Goal: Task Accomplishment & Management: Complete application form

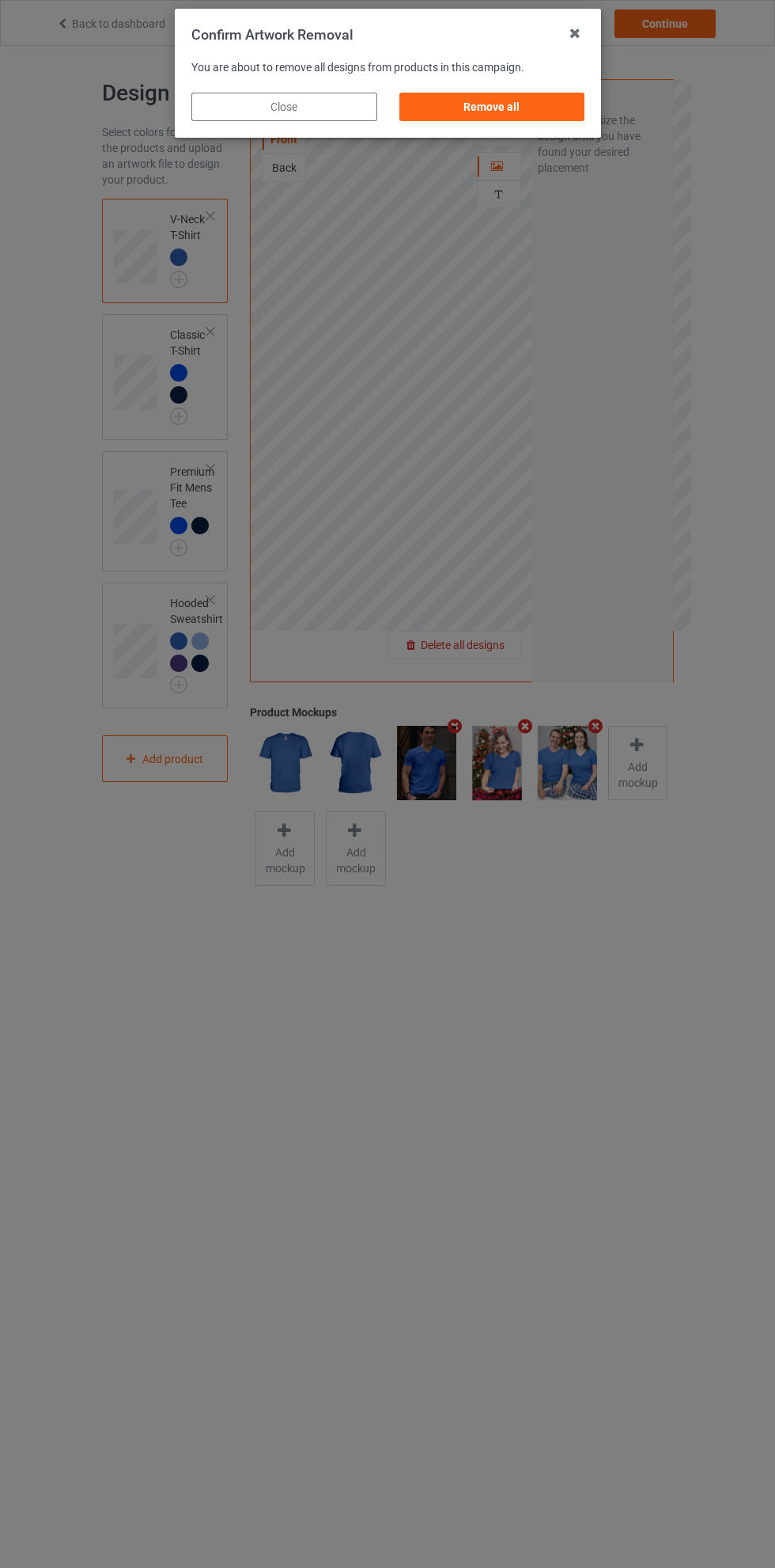
click at [510, 117] on div "Remove all" at bounding box center [491, 106] width 186 height 29
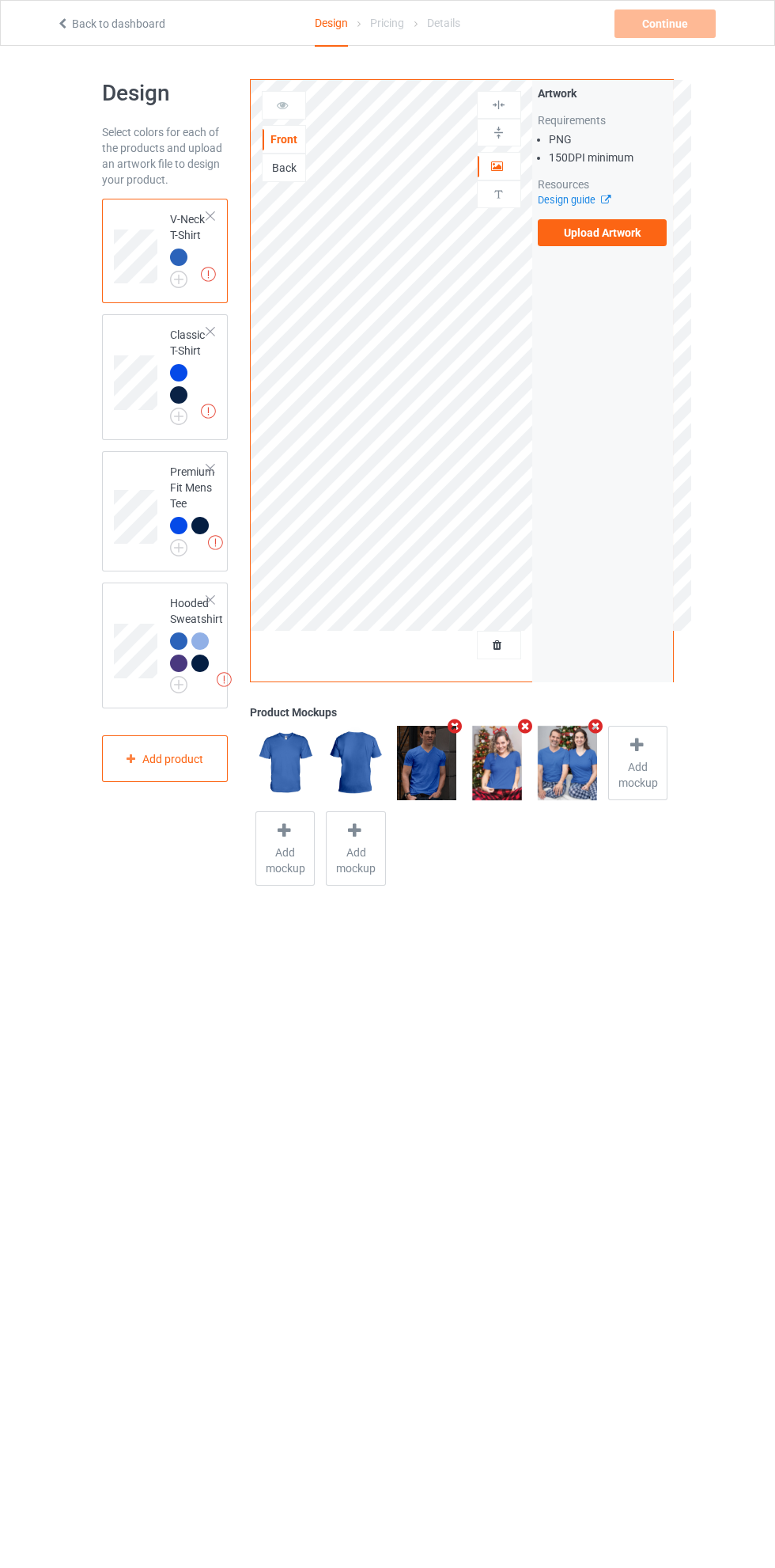
click at [597, 231] on label "Upload Artwork" at bounding box center [602, 232] width 130 height 27
click at [0, 0] on input "Upload Artwork" at bounding box center [0, 0] width 0 height 0
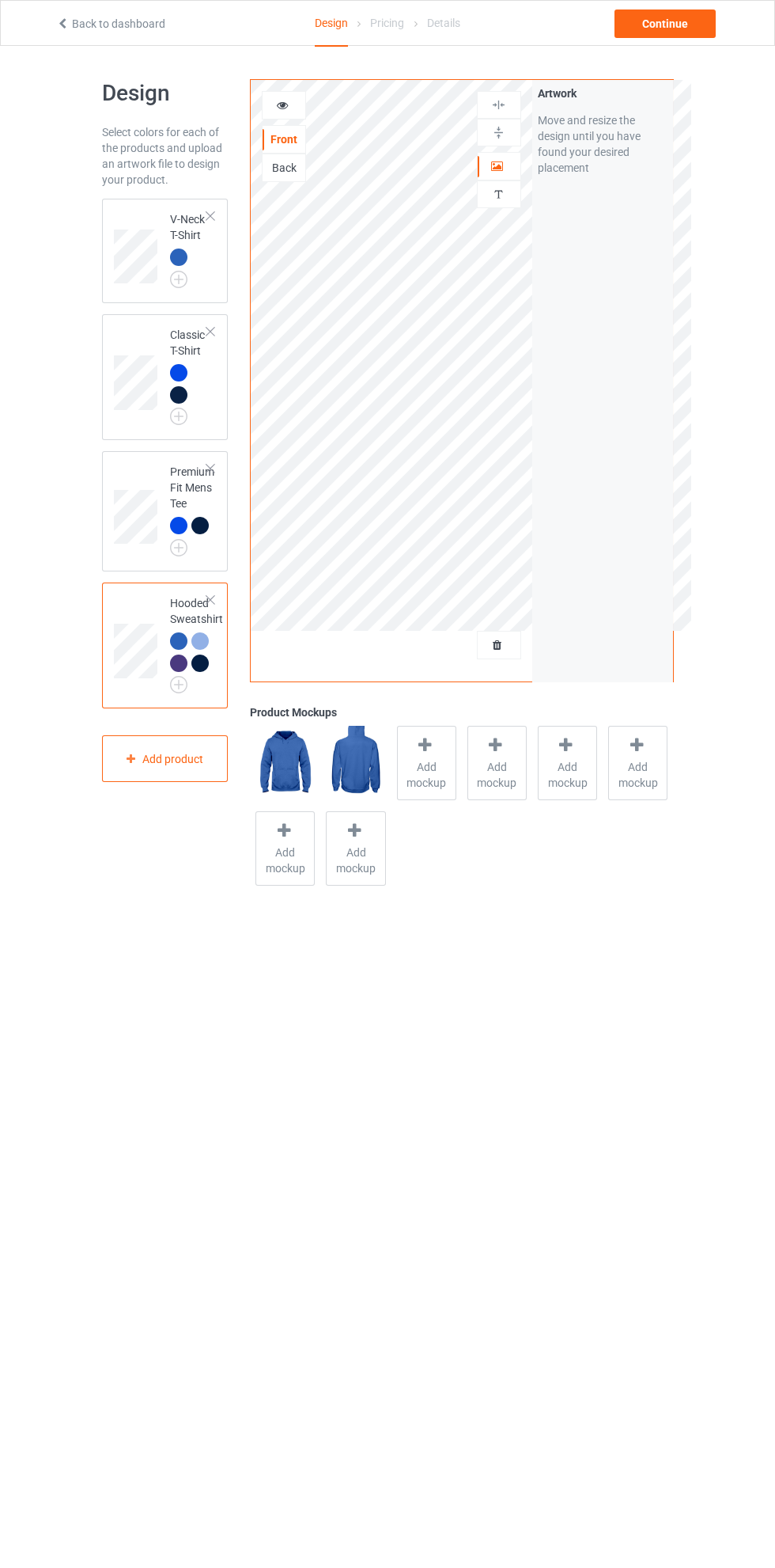
click at [493, 170] on icon at bounding box center [498, 164] width 13 height 11
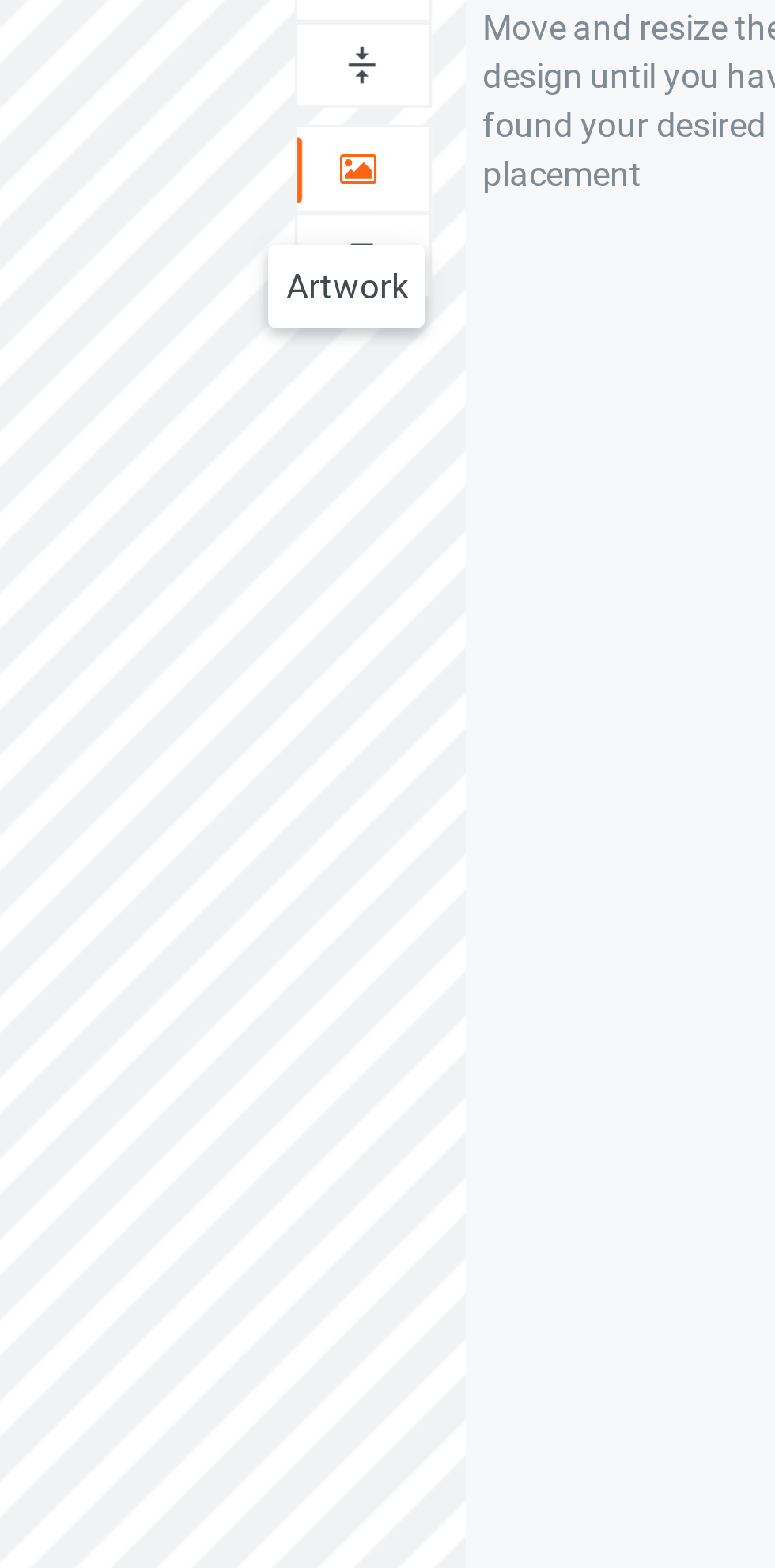
scroll to position [4, 0]
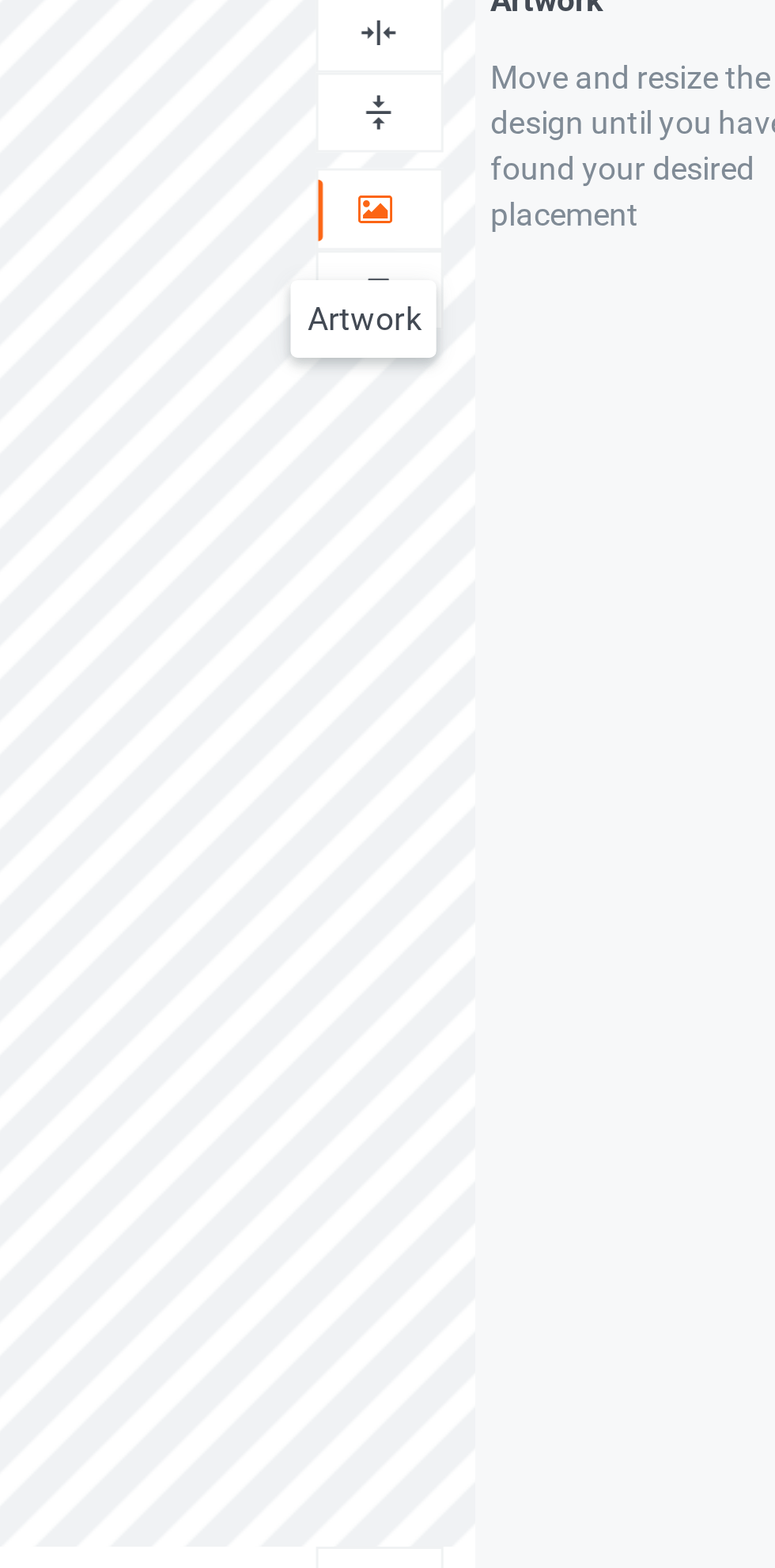
click at [497, 99] on img at bounding box center [498, 100] width 15 height 15
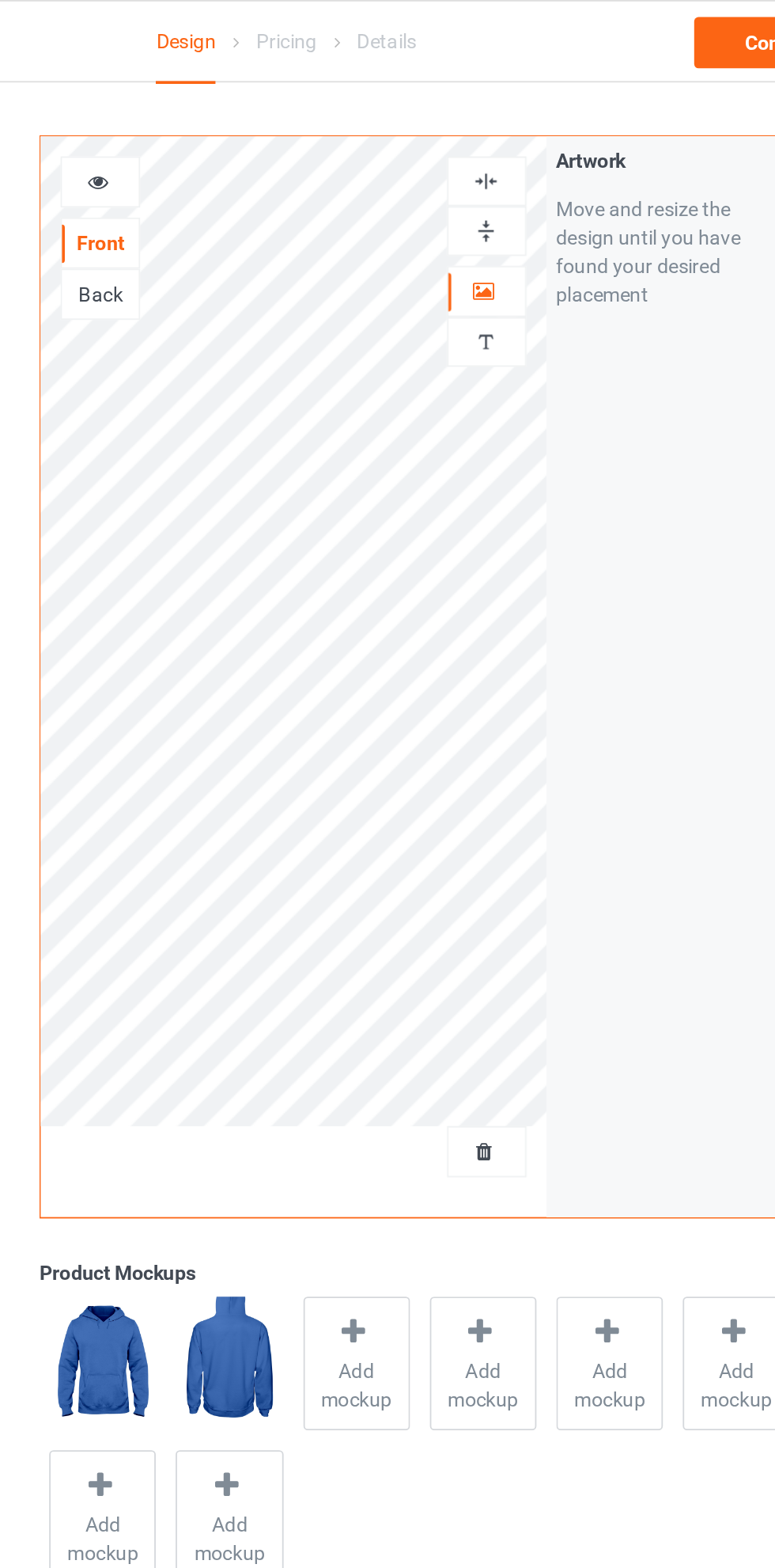
scroll to position [0, 0]
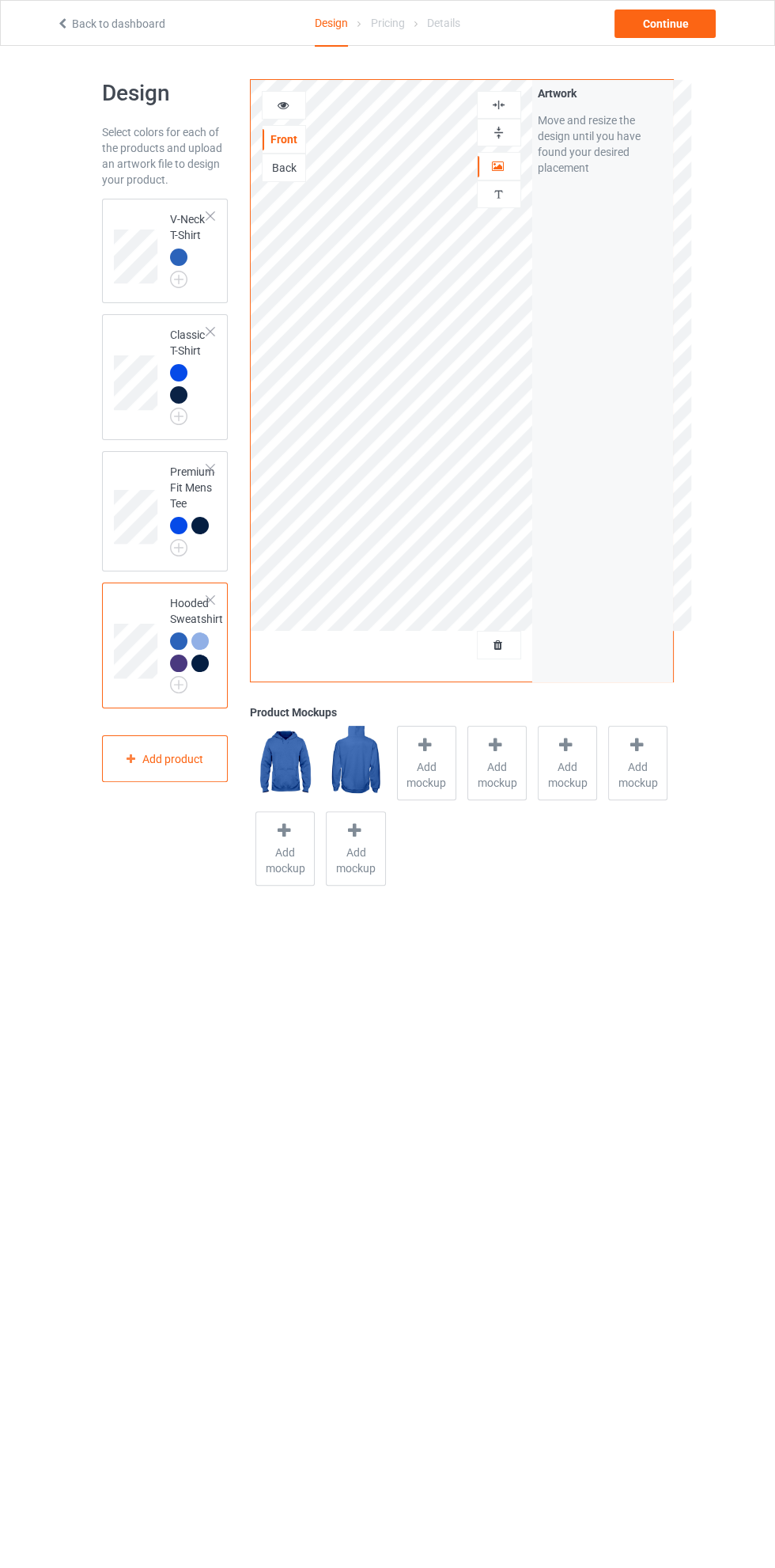
click at [117, 208] on td at bounding box center [137, 251] width 48 height 91
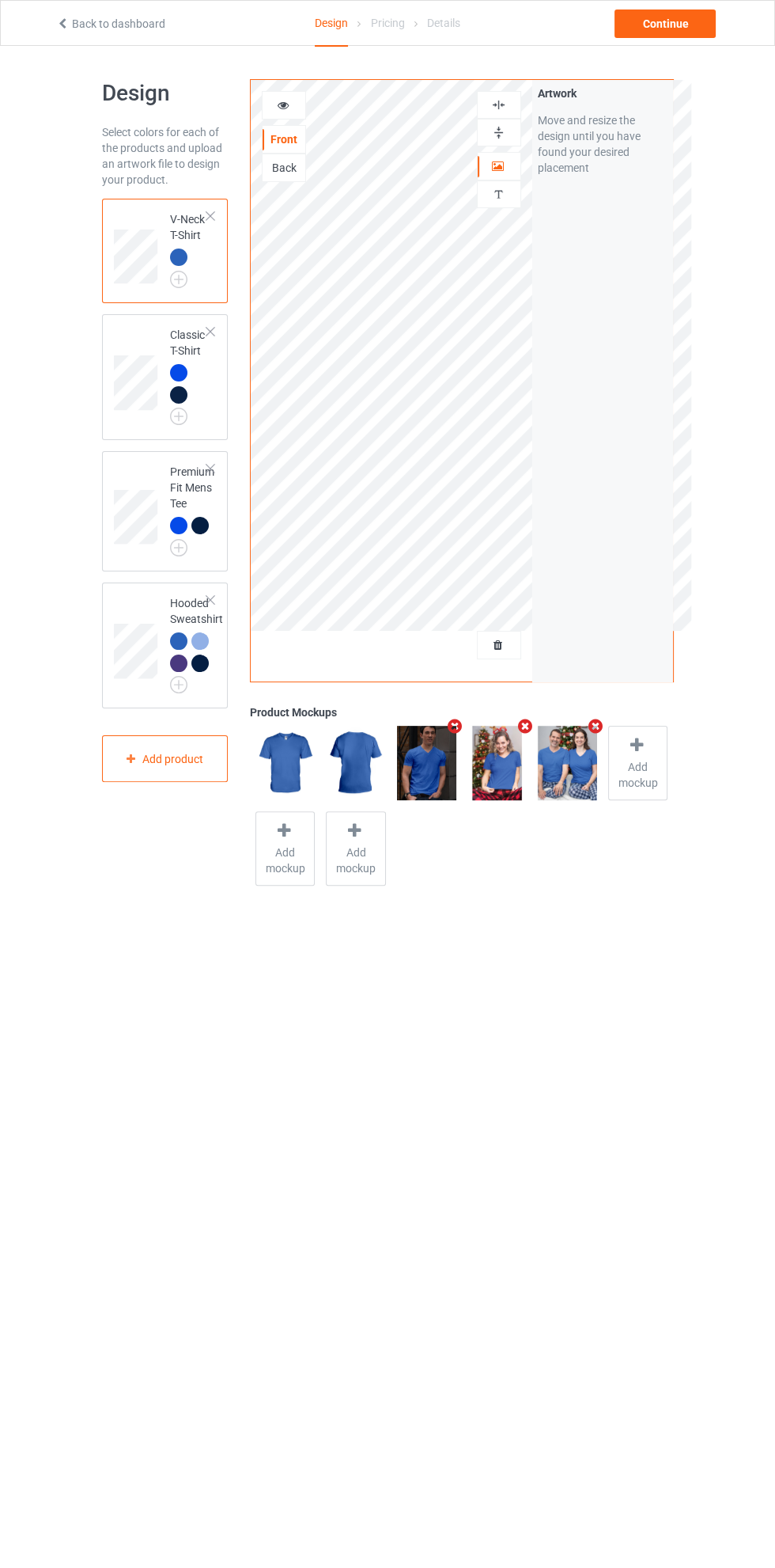
click at [283, 103] on icon at bounding box center [282, 103] width 13 height 11
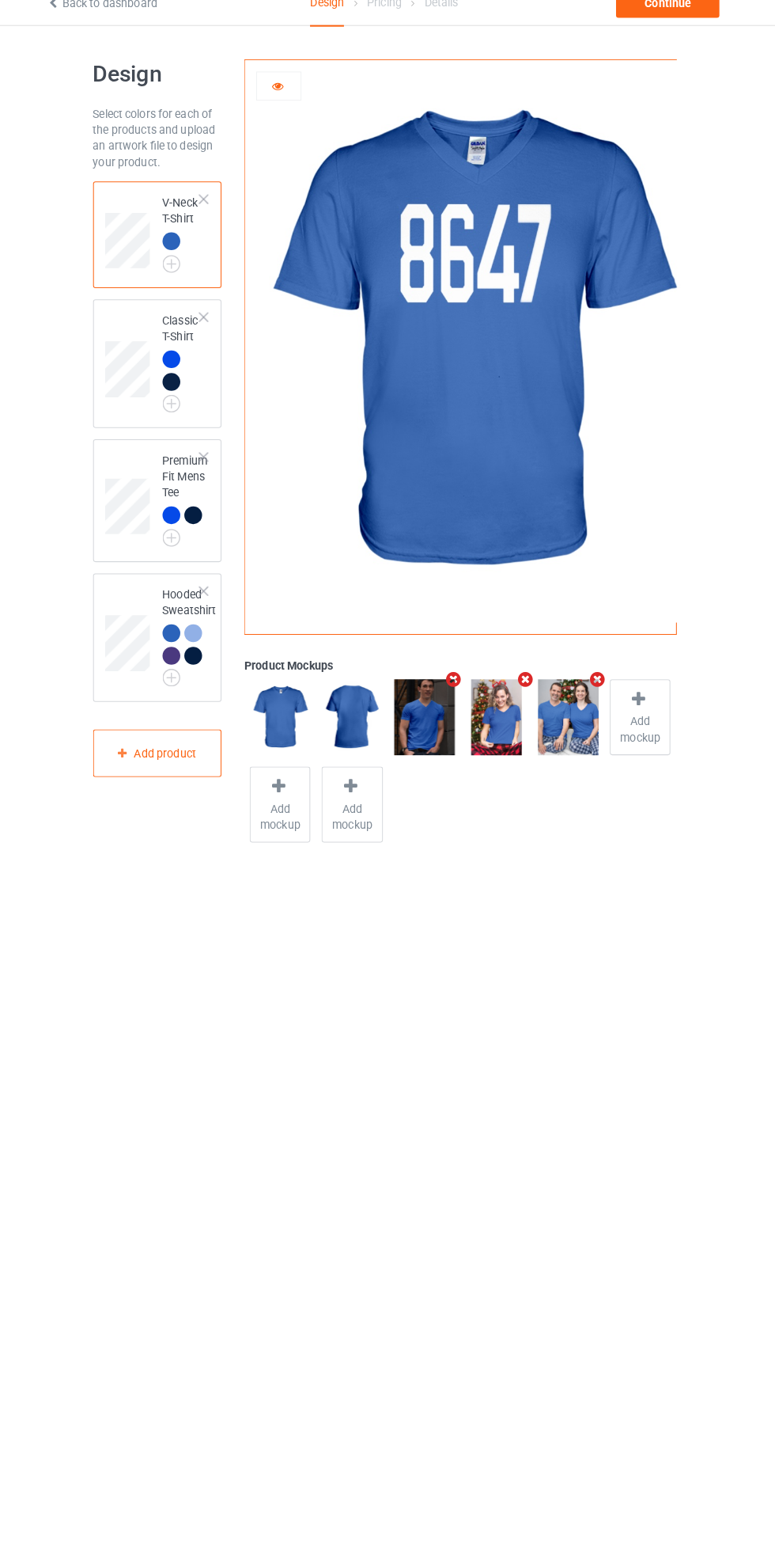
scroll to position [45, 0]
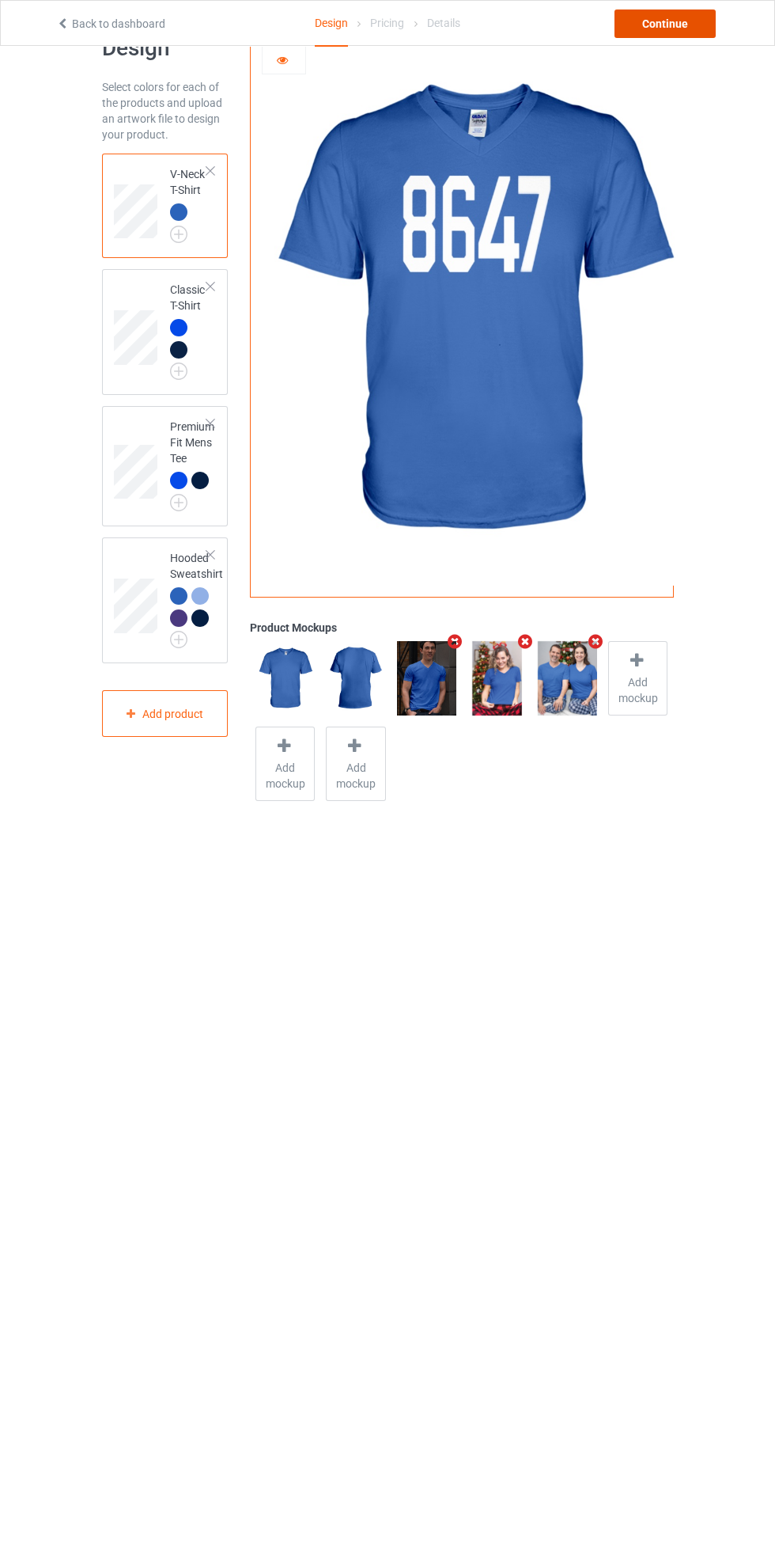
click at [703, 37] on div "Continue" at bounding box center [665, 23] width 101 height 29
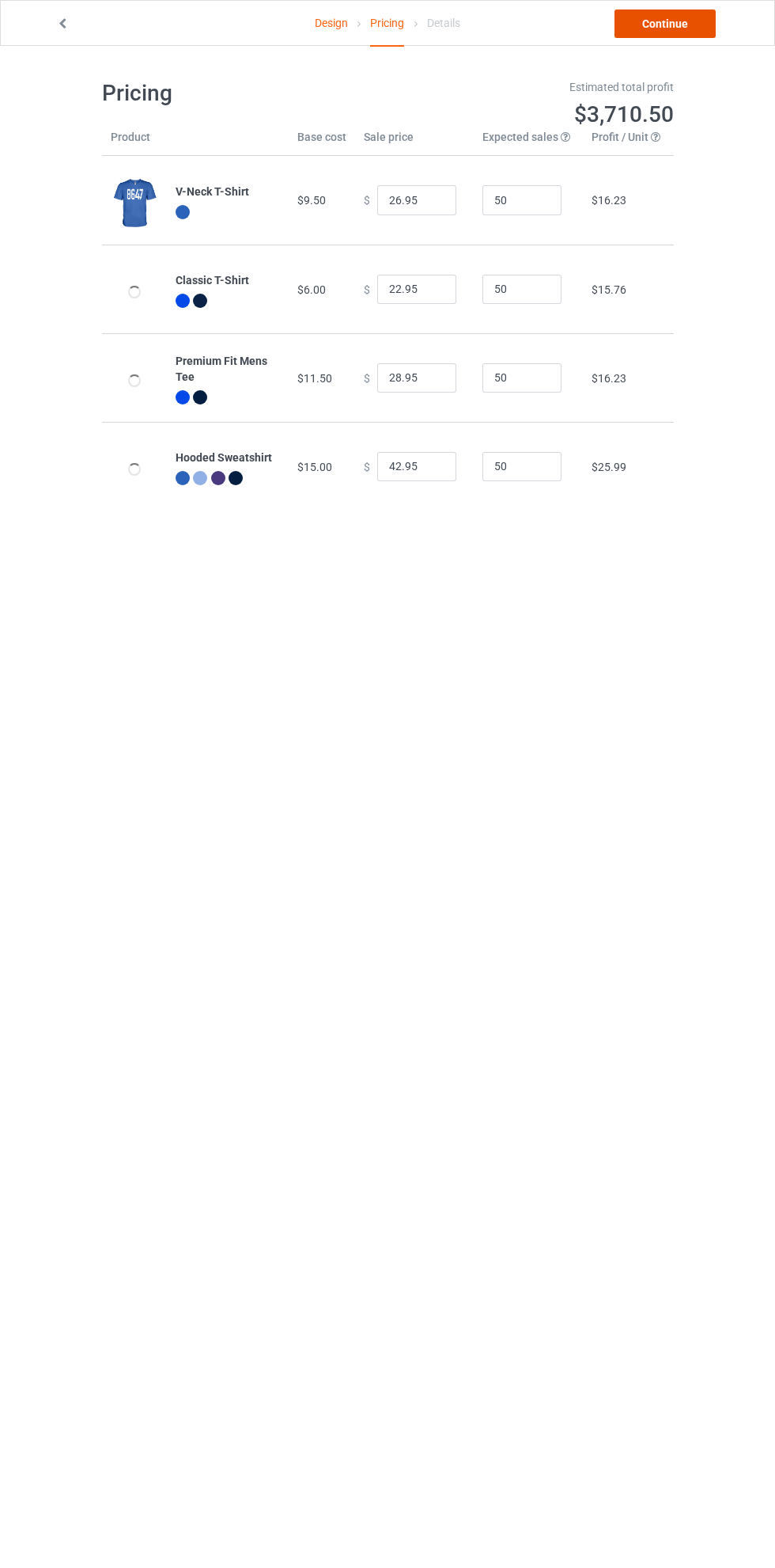
click at [685, 19] on link "Continue" at bounding box center [665, 23] width 101 height 29
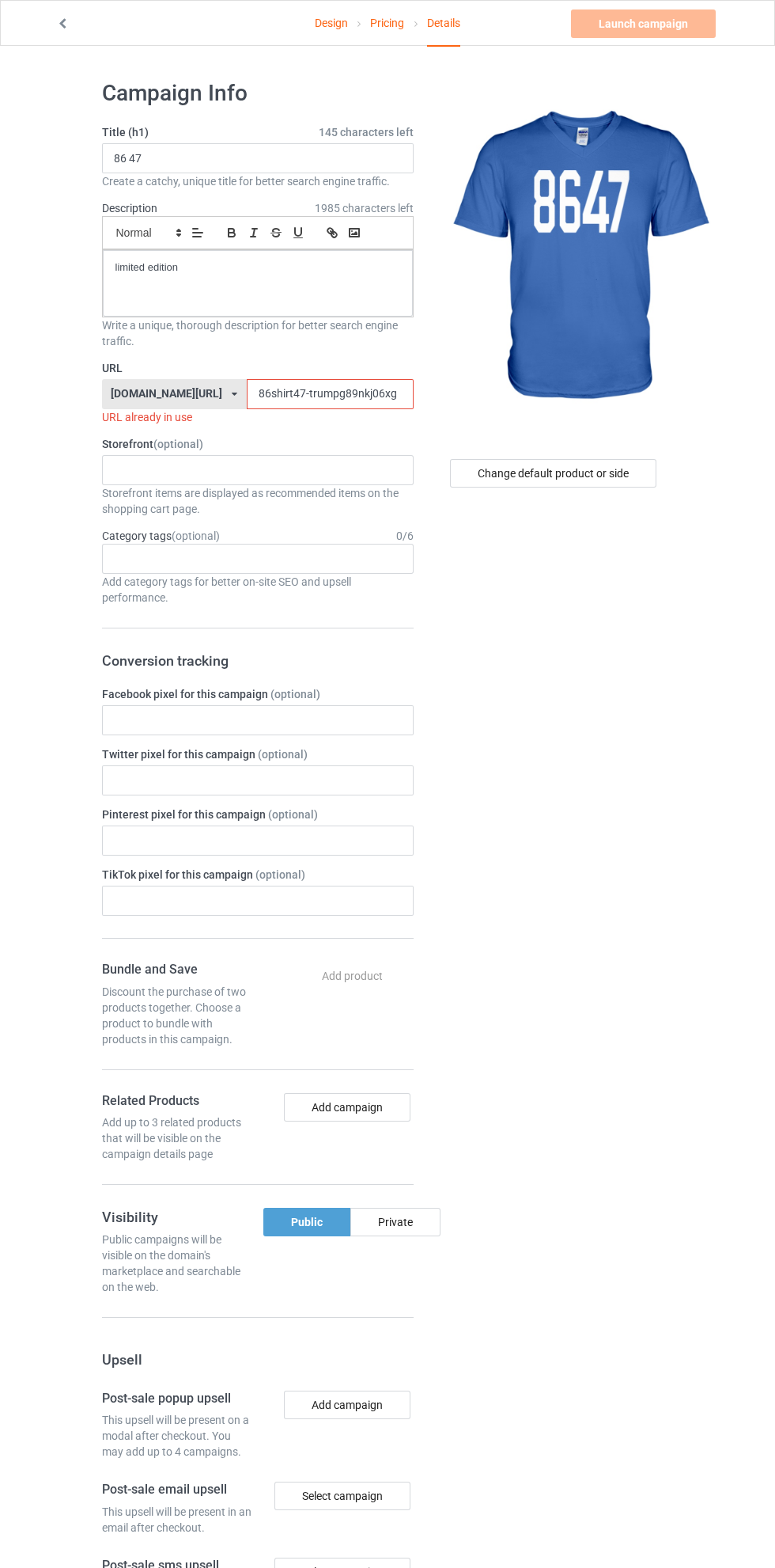
click at [294, 372] on label "URL" at bounding box center [257, 368] width 311 height 16
click at [348, 390] on input "86shirt47-trumpg89nkj06xg" at bounding box center [331, 394] width 167 height 30
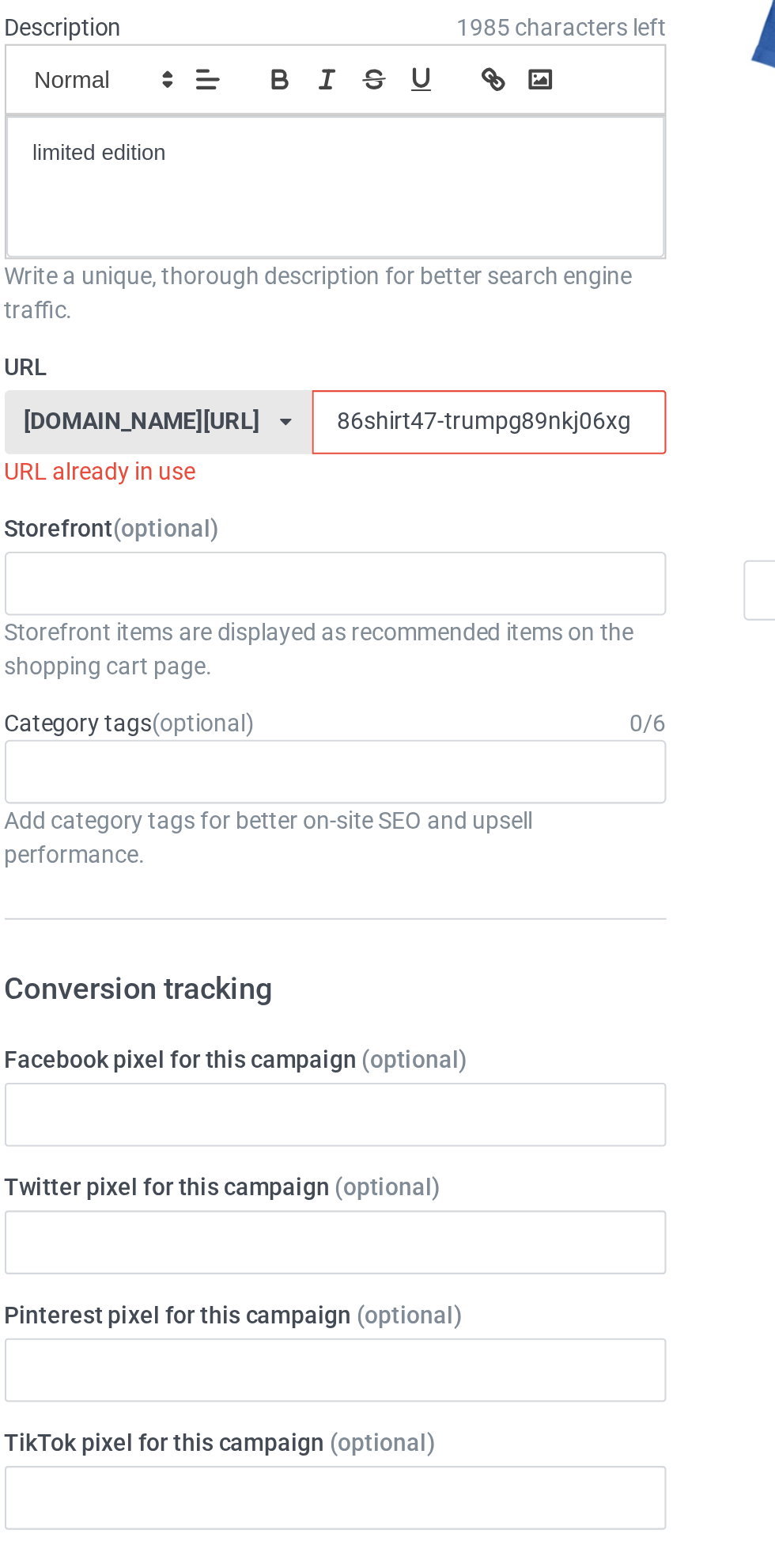
click at [337, 392] on input "86shirt47-trumpg89nkj06xg" at bounding box center [331, 394] width 167 height 30
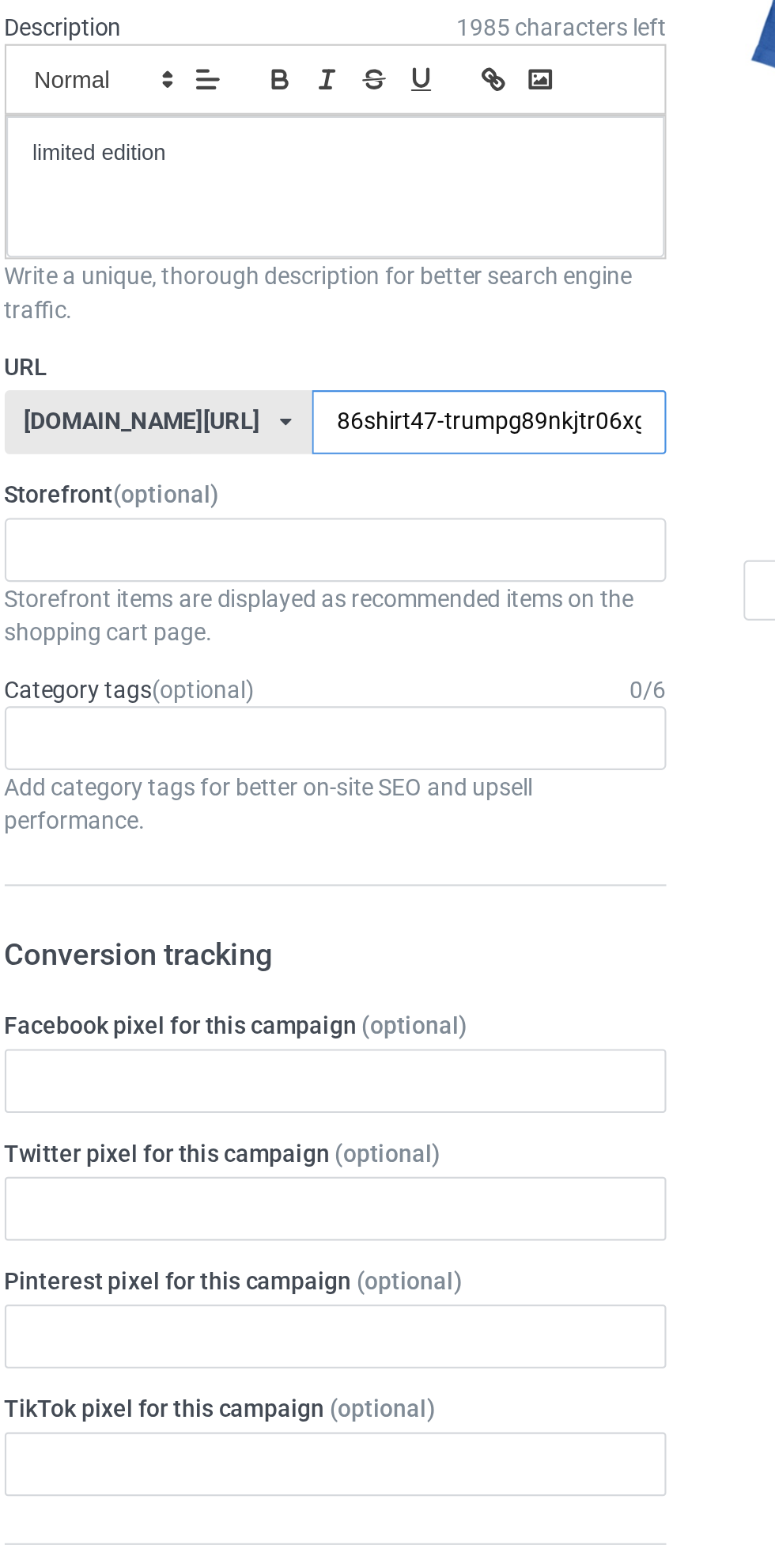
type input "86shirt47-trumpg89nkjtru06xg"
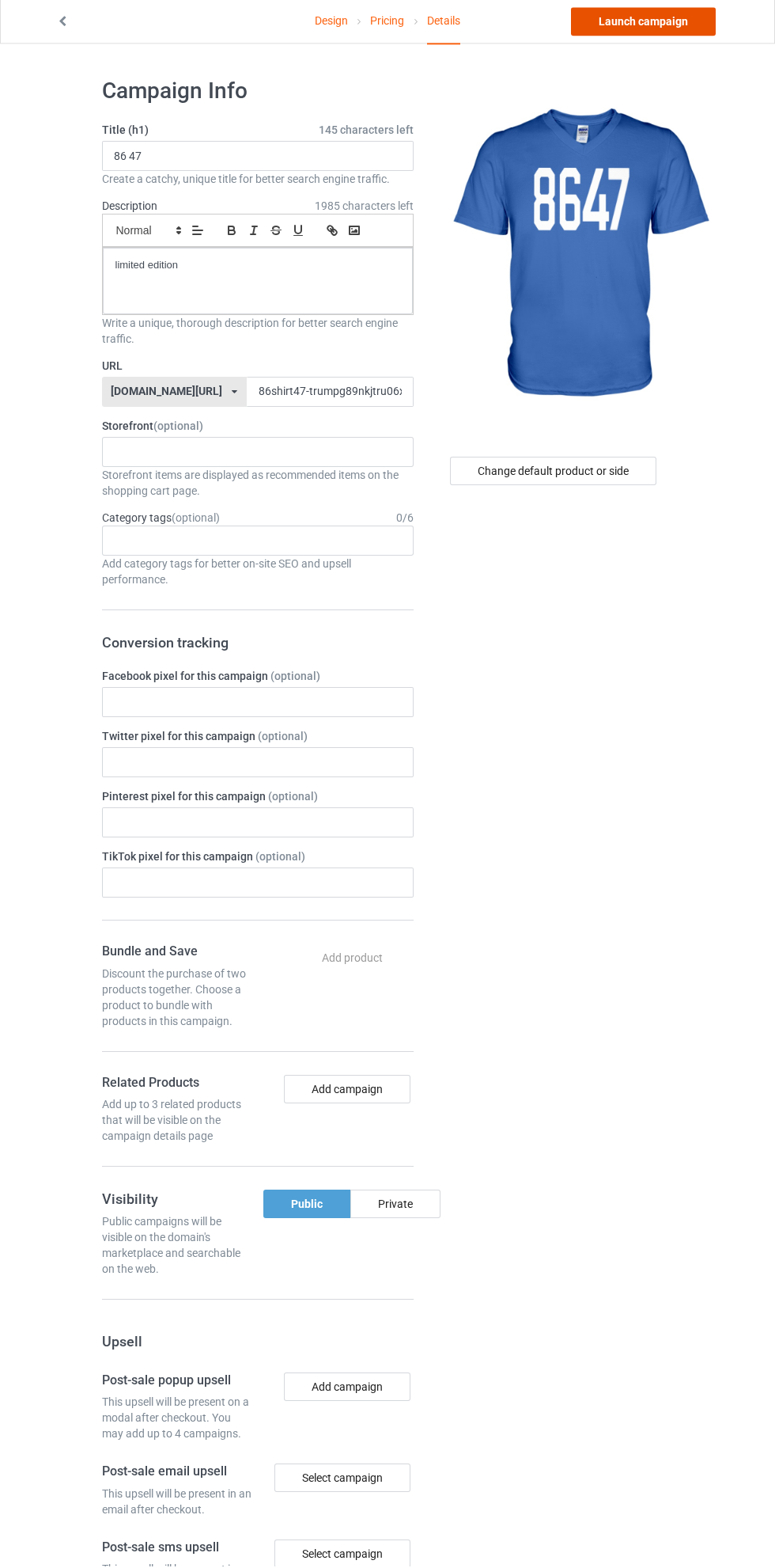
click at [666, 25] on link "Launch campaign" at bounding box center [644, 23] width 144 height 29
